Goal: Task Accomplishment & Management: Complete application form

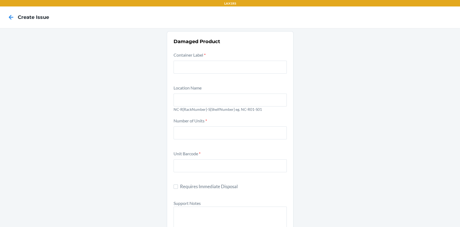
click at [186, 69] on input "text" at bounding box center [230, 67] width 113 height 13
click at [196, 70] on input "text" at bounding box center [230, 67] width 113 height 13
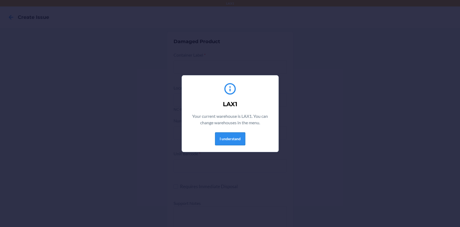
click at [224, 137] on button "I understand" at bounding box center [230, 138] width 30 height 13
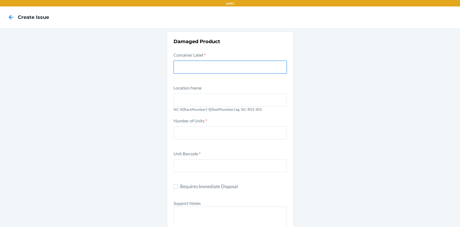
click at [199, 69] on input "text" at bounding box center [230, 67] width 113 height 13
click at [6, 19] on icon at bounding box center [10, 17] width 9 height 9
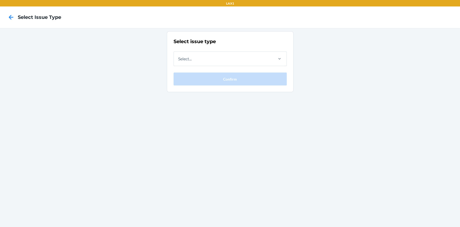
click at [17, 25] on nav "Select Issue Type" at bounding box center [230, 17] width 460 height 22
drag, startPoint x: 17, startPoint y: 25, endPoint x: 167, endPoint y: 85, distance: 161.9
click at [167, 85] on section "Select issue type Select... Confirm" at bounding box center [230, 61] width 127 height 61
click at [191, 61] on div "Select..." at bounding box center [184, 59] width 13 height 6
click at [179, 61] on input "Select..." at bounding box center [178, 59] width 1 height 6
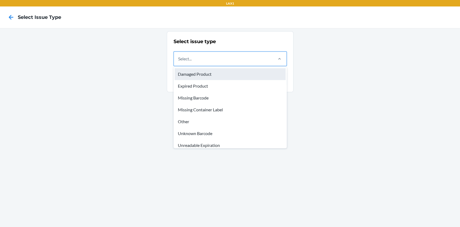
click at [197, 74] on div "Damaged Product" at bounding box center [230, 74] width 111 height 12
click at [179, 62] on input "option Damaged Product focused, 1 of 8. 8 results available. Use Up and Down to…" at bounding box center [178, 59] width 1 height 6
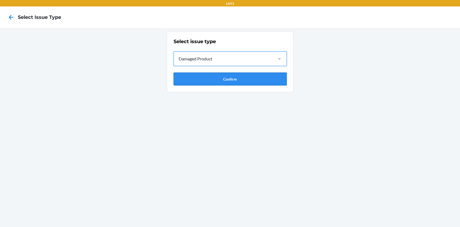
click at [196, 79] on button "Confirm" at bounding box center [230, 79] width 113 height 13
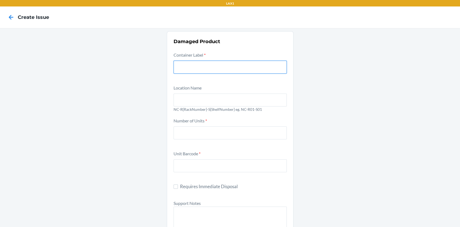
click at [207, 64] on input "text" at bounding box center [230, 67] width 113 height 13
paste input "9479669"
type input "9479669"
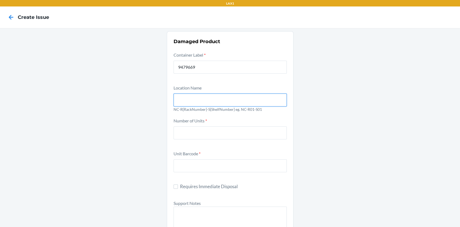
click at [181, 95] on input "text" at bounding box center [230, 100] width 113 height 13
type input "NC-R01-S01"
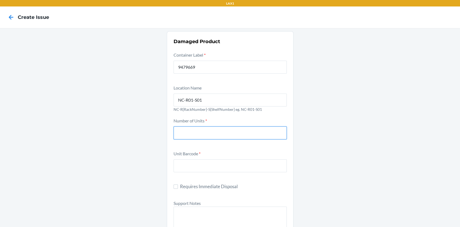
click at [183, 135] on input "number" at bounding box center [230, 132] width 113 height 13
type input "1"
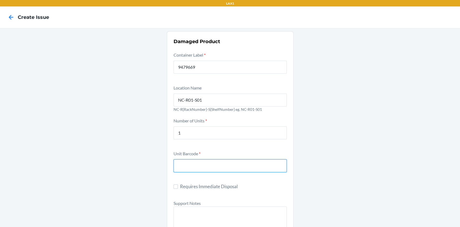
click at [185, 166] on input "text" at bounding box center [230, 165] width 113 height 13
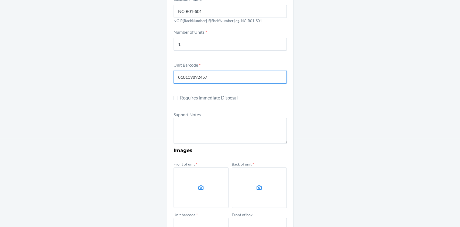
scroll to position [89, 0]
type input "810109892457"
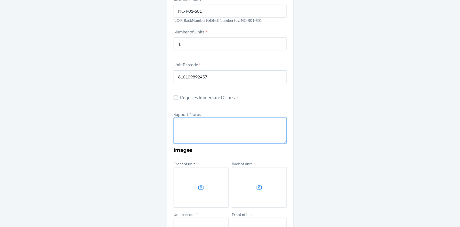
click at [201, 126] on textarea at bounding box center [230, 131] width 113 height 26
click at [201, 126] on textarea "FROM RESERVE STORAGE DTC SKU: RESERVE SKU:" at bounding box center [230, 131] width 113 height 26
click at [201, 129] on textarea "FROM RESERVE STORAGE DTC SKU: RESERVE SKU:" at bounding box center [230, 131] width 113 height 26
click at [213, 137] on textarea "FROM RESERVE STORAGE DTC SKU: RESERVE SKU:" at bounding box center [230, 131] width 113 height 26
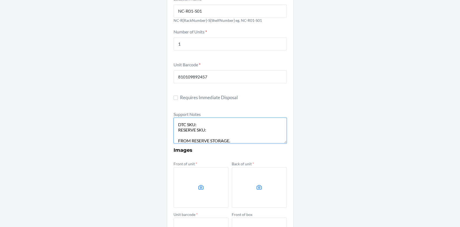
scroll to position [0, 0]
click at [230, 123] on textarea "FROM RESERVE STORAGE DTC SKU: RESERVE SKU: FROM RESERVE STORAGE." at bounding box center [230, 131] width 113 height 26
click at [210, 119] on textarea "FROM RESERVE STORAGE. DTC SKU: RESERVE SKU: FROM RESERVE STORAGE." at bounding box center [230, 131] width 113 height 26
click at [208, 123] on textarea "FROM RESERVE STORAGE. DTC SKU: RESERVE SKU: FROM RESERVE STORAGE." at bounding box center [230, 131] width 113 height 26
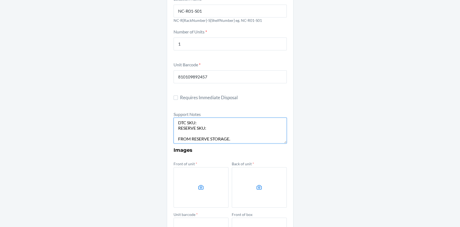
paste textarea "DMGZNMVAXUS"
click at [222, 130] on textarea "FROM RESERVE STORAGE. DTC SKU: DMGZNMVAXUS RESERVE SKU: FROM RESERVE STORAGE." at bounding box center [230, 131] width 113 height 26
paste textarea "D3U98AHELE6"
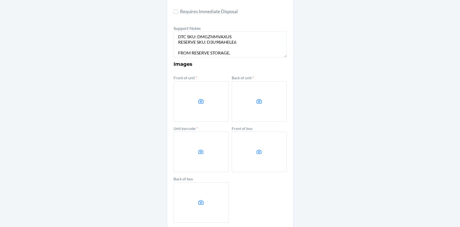
click at [197, 106] on label at bounding box center [201, 101] width 55 height 40
click at [0, 0] on input "file" at bounding box center [0, 0] width 0 height 0
click at [247, 100] on label at bounding box center [259, 101] width 55 height 40
click at [0, 0] on input "file" at bounding box center [0, 0] width 0 height 0
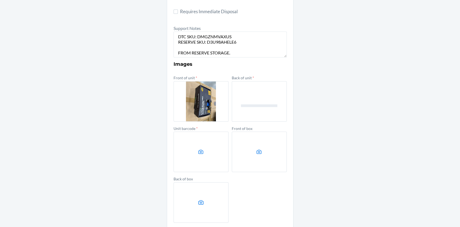
click at [185, 159] on label at bounding box center [201, 152] width 55 height 40
click at [0, 0] on input "file" at bounding box center [0, 0] width 0 height 0
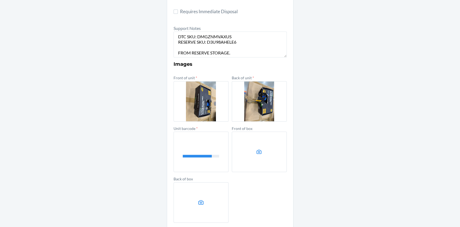
click at [245, 150] on label at bounding box center [259, 152] width 55 height 40
click at [0, 0] on input "file" at bounding box center [0, 0] width 0 height 0
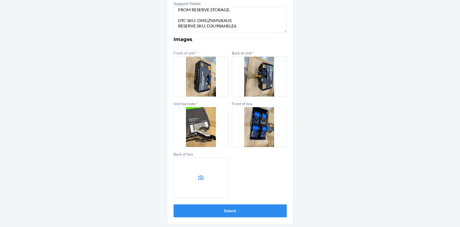
scroll to position [13, 0]
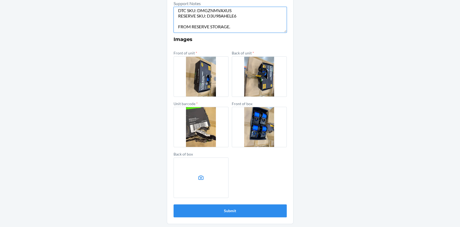
click at [232, 26] on textarea "FROM RESERVE STORAGE. DTC SKU: DMGZNMVAXUS RESERVE SKU: D3U98AHELE6 FROM RESERV…" at bounding box center [230, 20] width 113 height 26
click at [237, 17] on textarea "FROM RESERVE STORAGE. DTC SKU: DMGZNMVAXUS RESERVE SKU: D3U98AHELE6 FROM RESERV…" at bounding box center [230, 20] width 113 height 26
type textarea "FROM RESERVE STORAGE. DTC SKU: DMGZNMVAXUS RESERVE SKU: D3U98AHELE6 Notes: a li…"
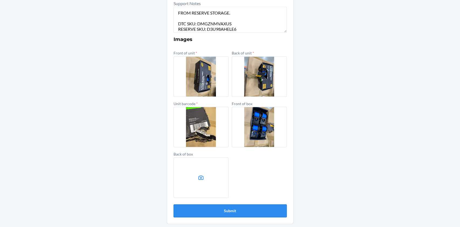
click at [229, 210] on button "Submit" at bounding box center [230, 210] width 113 height 13
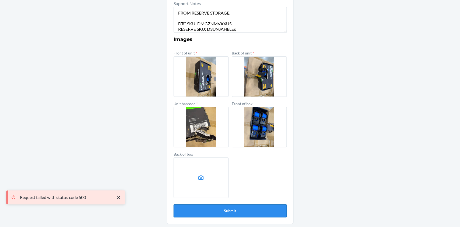
click at [229, 210] on button "Submit" at bounding box center [230, 210] width 113 height 13
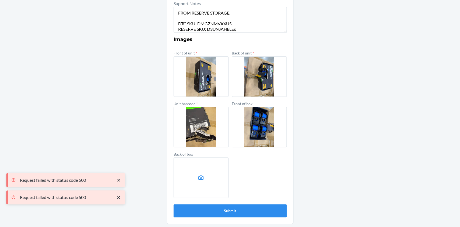
click at [119, 197] on icon "close toast" at bounding box center [118, 197] width 3 height 3
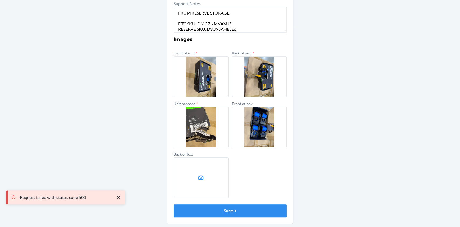
click at [117, 181] on div "Damaged Product Container Label * 9479669 Location Name [GEOGRAPHIC_DATA]-R01-S…" at bounding box center [230, 27] width 460 height 399
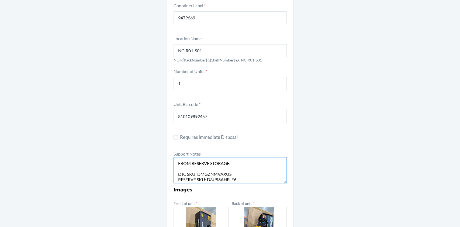
scroll to position [19, 0]
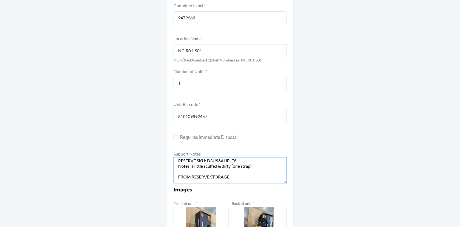
drag, startPoint x: 175, startPoint y: 163, endPoint x: 247, endPoint y: 189, distance: 76.7
click at [247, 189] on form "Container Label * 9479669 Location Name [GEOGRAPHIC_DATA]-R01-S01 NC-R{RackNumb…" at bounding box center [230, 185] width 113 height 366
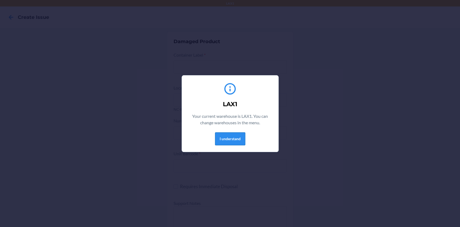
click at [225, 140] on button "I understand" at bounding box center [230, 138] width 30 height 13
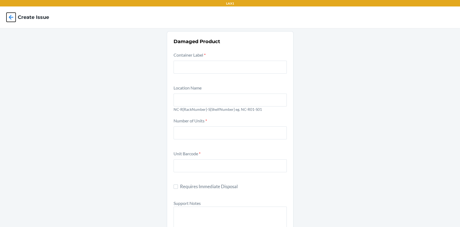
click at [8, 18] on icon at bounding box center [10, 17] width 9 height 9
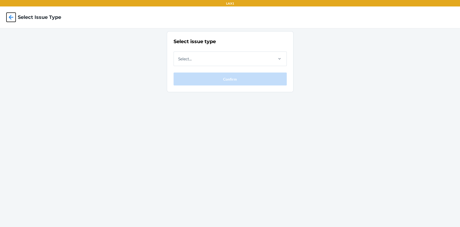
click at [8, 18] on icon at bounding box center [10, 17] width 9 height 9
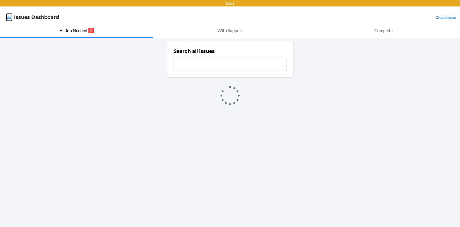
click at [12, 16] on icon "button" at bounding box center [8, 17] width 5 height 5
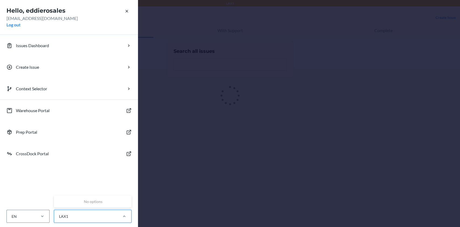
click at [85, 217] on div "LAX1" at bounding box center [85, 216] width 63 height 9
click at [59, 217] on input "0 results available. Use Up and Down to choose options, press Enter to select t…" at bounding box center [59, 217] width 1 height 6
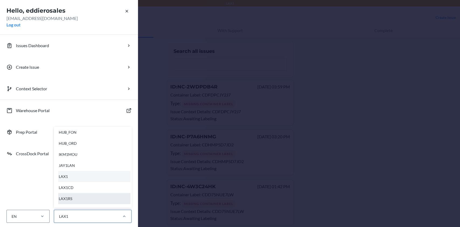
click at [78, 198] on div "LAX1RS" at bounding box center [94, 198] width 72 height 11
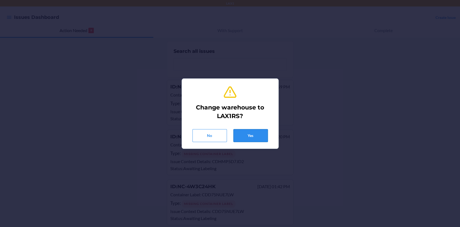
click at [258, 136] on button "Yes" at bounding box center [251, 135] width 35 height 13
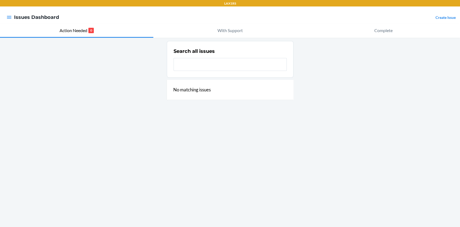
click at [443, 20] on div "Create Issue" at bounding box center [446, 17] width 20 height 7
click at [443, 18] on link "Create Issue" at bounding box center [446, 17] width 20 height 5
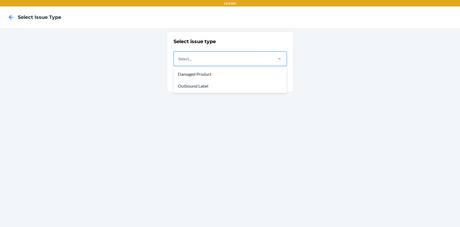
click at [200, 56] on div "Select..." at bounding box center [223, 59] width 99 height 14
click at [179, 56] on input "option Damaged Product focused, 1 of 2. 2 results available. Use Up and Down to…" at bounding box center [178, 59] width 1 height 6
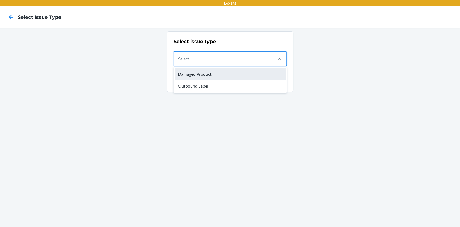
click at [201, 78] on div "Damaged Product" at bounding box center [230, 74] width 111 height 12
click at [179, 62] on input "option Damaged Product focused, 1 of 2. 2 results available. Use Up and Down to…" at bounding box center [178, 59] width 1 height 6
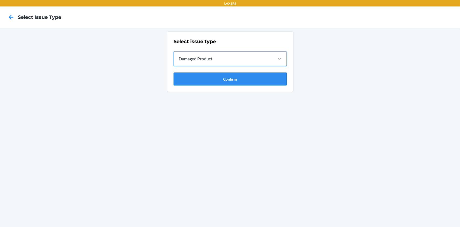
click at [225, 80] on button "Confirm" at bounding box center [230, 79] width 113 height 13
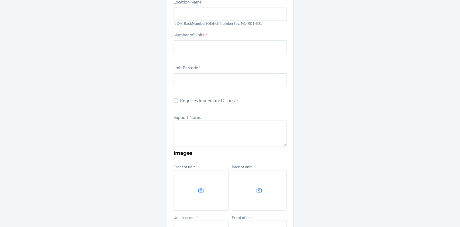
scroll to position [86, 0]
click at [208, 149] on form "Container Label * Location Name NC-R{RackNumber}-S{ShelfNumber} eg. NC-R01-S01 …" at bounding box center [230, 148] width 113 height 366
click at [214, 134] on textarea at bounding box center [230, 133] width 113 height 26
paste textarea "FROM RESERVE STORAGE. DTC SKU: DMGZNMVAXUS RESERVE SKU: D3U98AHELE6 Notes: a li…"
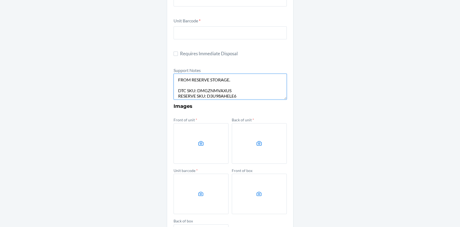
scroll to position [133, 0]
type textarea "FROM RESERVE STORAGE. DTC SKU: DMGZNMVAXUS RESERVE SKU: D3U98AHELE6 Notes: a li…"
click at [203, 134] on label at bounding box center [201, 143] width 55 height 40
click at [0, 0] on input "file" at bounding box center [0, 0] width 0 height 0
click at [233, 140] on label at bounding box center [259, 143] width 55 height 40
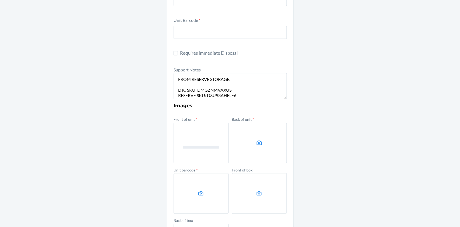
click at [0, 0] on input "file" at bounding box center [0, 0] width 0 height 0
click at [180, 182] on label at bounding box center [201, 193] width 55 height 40
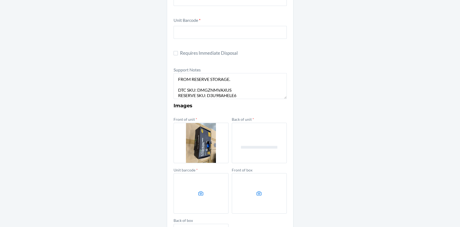
click at [0, 0] on input "file" at bounding box center [0, 0] width 0 height 0
click at [243, 186] on label at bounding box center [259, 193] width 55 height 40
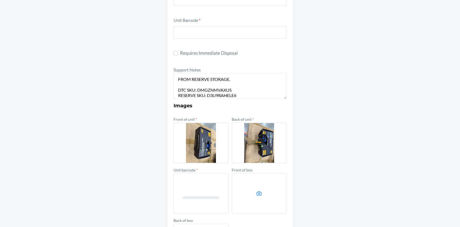
click at [0, 0] on input "file" at bounding box center [0, 0] width 0 height 0
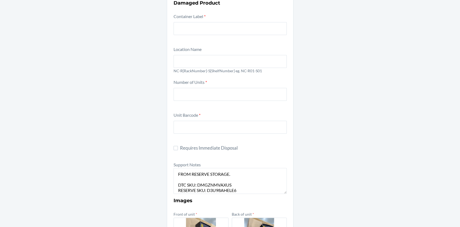
scroll to position [0, 0]
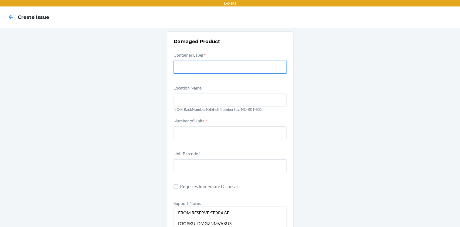
click at [215, 68] on input "text" at bounding box center [230, 67] width 113 height 13
type input "9"
click at [218, 73] on input "810109892457" at bounding box center [230, 67] width 113 height 13
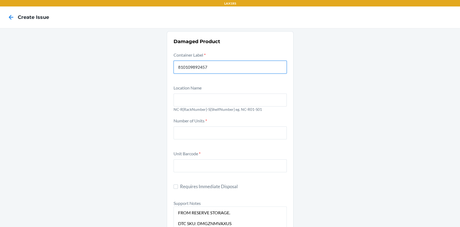
type input "810109892457"
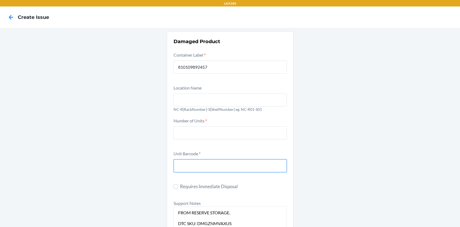
click at [189, 171] on input "text" at bounding box center [230, 165] width 113 height 13
paste input "810109892457"
type input "810109892457"
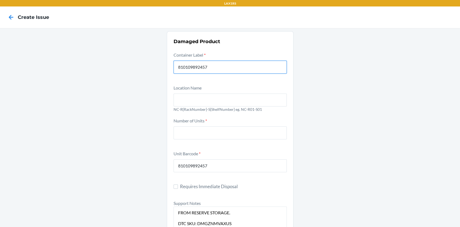
click at [211, 68] on input "810109892457" at bounding box center [230, 67] width 113 height 13
paste input "9479669"
type input "9479669"
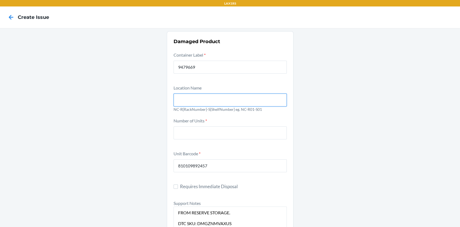
click at [211, 104] on input "text" at bounding box center [230, 100] width 113 height 13
type input "NC-R01-S01"
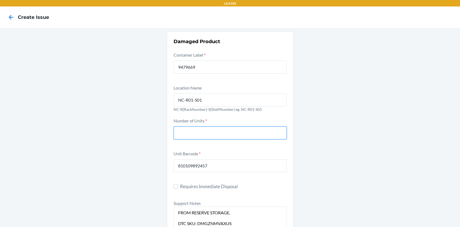
click at [198, 134] on input "number" at bounding box center [230, 132] width 113 height 13
type input "1"
click at [181, 146] on div "Number of Units * 1" at bounding box center [230, 132] width 113 height 30
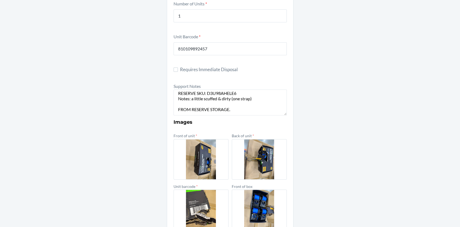
scroll to position [200, 0]
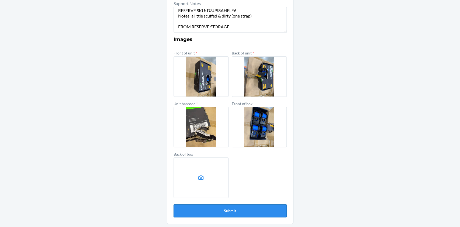
click at [221, 217] on button "Submit" at bounding box center [230, 210] width 113 height 13
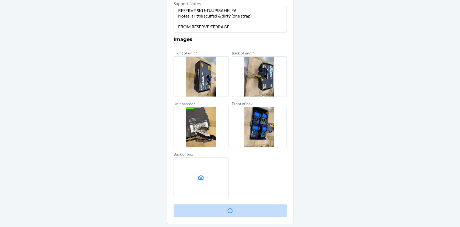
scroll to position [0, 0]
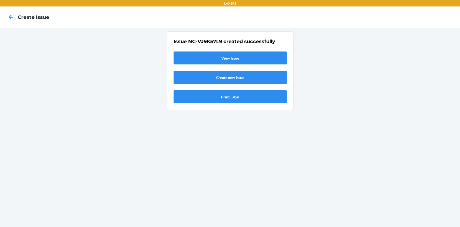
click at [261, 54] on link "View Issue" at bounding box center [230, 58] width 113 height 13
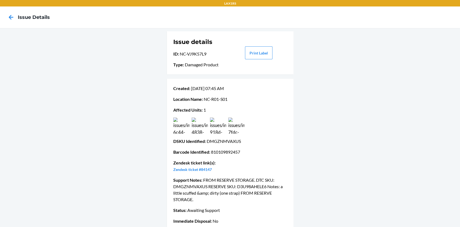
scroll to position [7, 0]
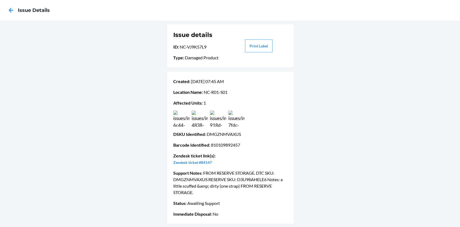
click at [4, 10] on div at bounding box center [10, 10] width 13 height 13
click at [10, 12] on icon at bounding box center [10, 10] width 9 height 9
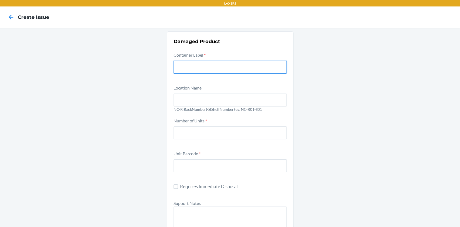
click at [191, 61] on input "text" at bounding box center [230, 67] width 113 height 13
paste input "9861101"
type input "9861101"
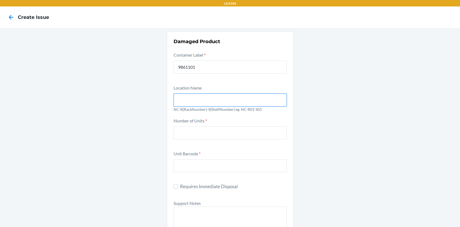
click at [190, 102] on input "text" at bounding box center [230, 100] width 113 height 13
type input "NC-R01-S01"
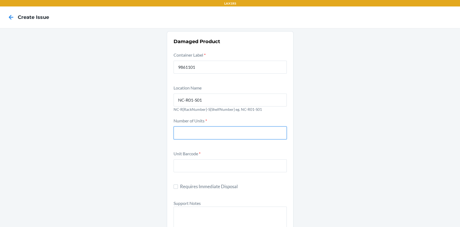
click at [191, 128] on input "number" at bounding box center [230, 132] width 113 height 13
click at [198, 127] on input "number" at bounding box center [230, 132] width 113 height 13
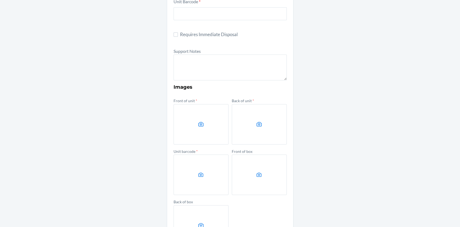
click at [181, 116] on label at bounding box center [201, 124] width 55 height 40
click at [0, 0] on input "file" at bounding box center [0, 0] width 0 height 0
click at [260, 126] on label at bounding box center [259, 124] width 55 height 40
click at [0, 0] on input "file" at bounding box center [0, 0] width 0 height 0
click at [191, 182] on label at bounding box center [201, 175] width 55 height 40
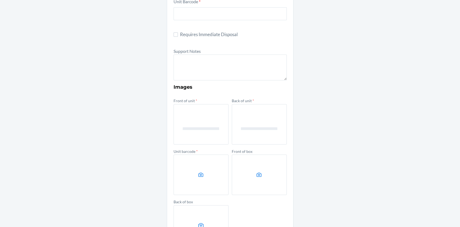
click at [0, 0] on input "file" at bounding box center [0, 0] width 0 height 0
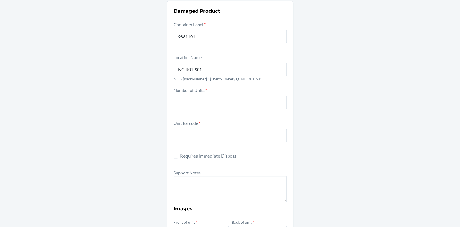
scroll to position [30, 0]
click at [221, 111] on div "Number of Units *" at bounding box center [230, 102] width 113 height 30
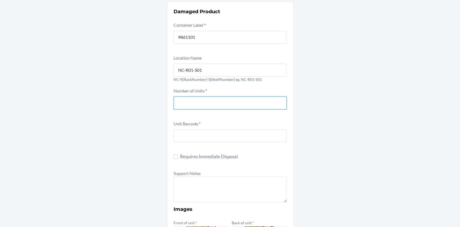
click at [222, 109] on input "number" at bounding box center [230, 103] width 113 height 13
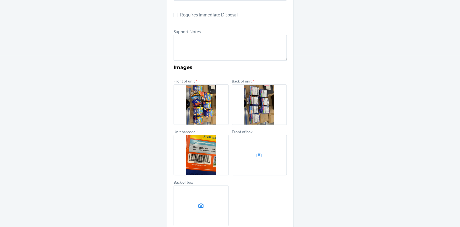
scroll to position [172, 0]
type input "7"
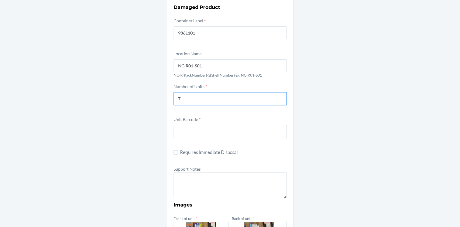
scroll to position [0, 0]
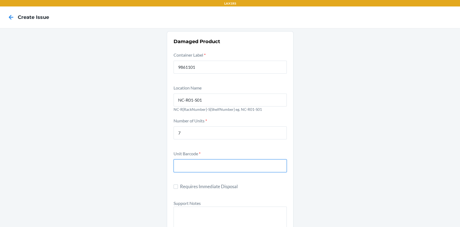
click at [207, 163] on input "text" at bounding box center [230, 165] width 113 height 13
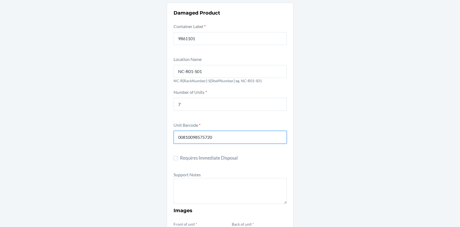
scroll to position [72, 0]
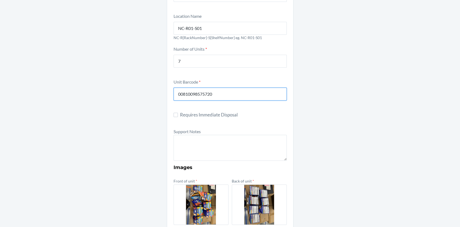
type input "00810098575720"
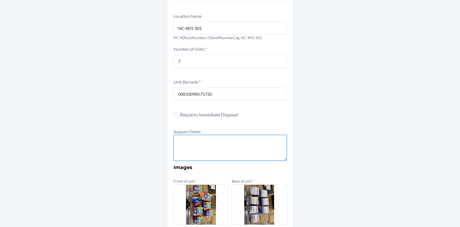
click at [204, 146] on textarea at bounding box center [230, 148] width 113 height 26
click at [204, 146] on textarea "FROM RESERVE STORAGE" at bounding box center [230, 148] width 113 height 26
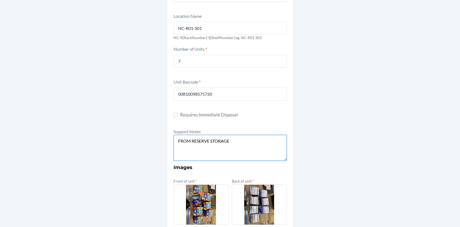
click at [233, 143] on textarea "FROM RESERVE STORAGE" at bounding box center [230, 148] width 113 height 26
click at [223, 145] on textarea "FROM RESERVE STORAGE DTC SKU: RESERVE SKU: FROM RESERVE STORAGE" at bounding box center [230, 148] width 113 height 26
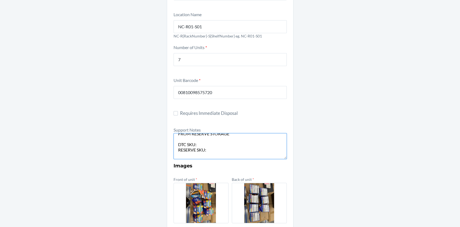
paste textarea "DQ59HK8DU5R"
click at [211, 159] on form "Container Label * 9861101 Location Name NC-R01-S01 NC-R{RackNumber}-S{ShelfNumb…" at bounding box center [230, 161] width 113 height 366
click at [217, 149] on textarea "FROM RESERVE STORAGE DTC SKU: DQ59HK8DU5R RESERVE SKU: FROM RESERVE STORAGE" at bounding box center [230, 146] width 113 height 26
paste textarea "D9PZY9WS4BC"
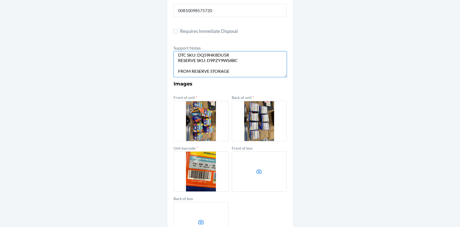
scroll to position [8, 0]
click at [235, 71] on textarea "FROM RESERVE STORAGE DTC SKU: DQ59HK8DU5R RESERVE SKU: D9PZY9WS4BC FROM RESERVE…" at bounding box center [230, 64] width 113 height 26
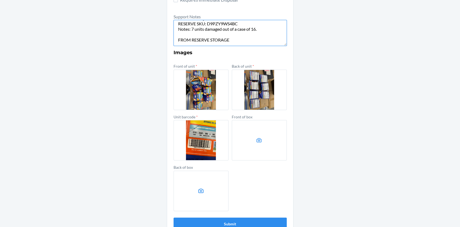
scroll to position [200, 0]
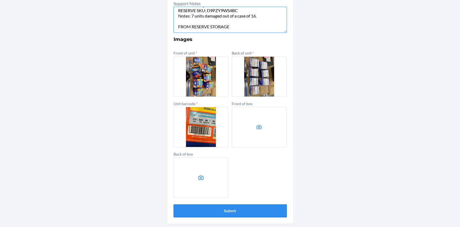
type textarea "FROM RESERVE STORAGE DTC SKU: DQ59HK8DU5R RESERVE SKU: D9PZY9WS4BC Notes: 7 uni…"
click at [216, 208] on button "Submit" at bounding box center [230, 210] width 113 height 13
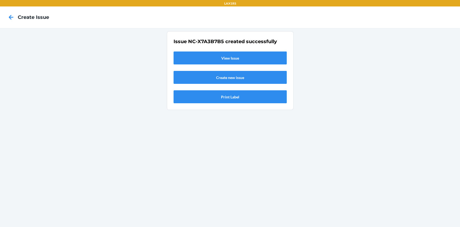
scroll to position [0, 0]
click at [216, 55] on link "View Issue" at bounding box center [230, 58] width 113 height 13
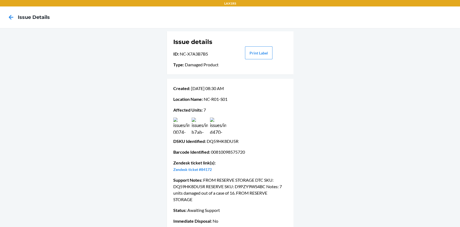
scroll to position [7, 0]
